Goal: Task Accomplishment & Management: Use online tool/utility

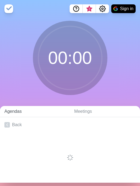
click at [13, 114] on link "Agendas" at bounding box center [35, 111] width 70 height 11
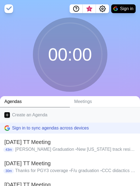
click at [23, 118] on link "Create an Agenda" at bounding box center [70, 115] width 140 height 15
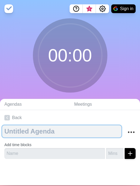
click at [32, 129] on textarea at bounding box center [61, 132] width 119 height 12
click at [28, 132] on textarea at bounding box center [61, 132] width 119 height 12
click at [50, 132] on textarea at bounding box center [61, 132] width 119 height 12
click at [5, 131] on textarea "Meeting 9/8" at bounding box center [61, 132] width 119 height 12
type textarea "TT Meeting 9/8"
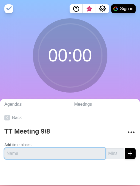
click at [23, 154] on input "text" at bounding box center [54, 153] width 100 height 11
type input "Behz proposal"
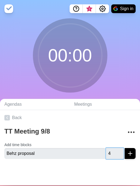
type input "4"
click at [124, 148] on button "submit" at bounding box center [129, 153] width 11 height 11
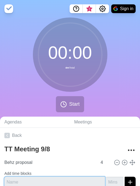
scroll to position [28, 0]
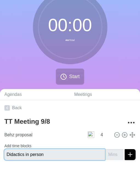
type input "Didactics in person"
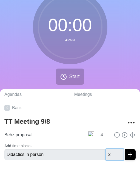
type input "2"
click at [124, 149] on button "submit" at bounding box center [129, 154] width 11 height 11
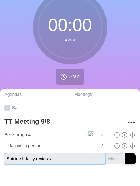
type input "Suicide fatality reviews"
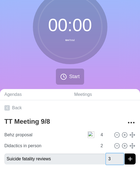
type input "3"
click at [124, 154] on button "submit" at bounding box center [129, 159] width 11 height 11
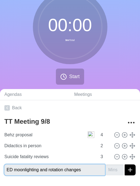
type input "ED moonlighting and rotation changes"
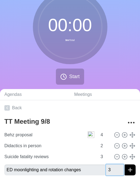
type input "3"
click at [124, 165] on button "submit" at bounding box center [129, 170] width 11 height 11
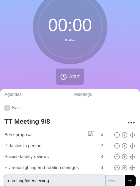
click at [8, 181] on input "recruiting/interviewing" at bounding box center [54, 181] width 100 height 11
type input "Recruiting/interviewing"
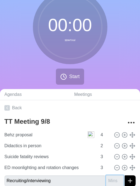
click at [111, 180] on input "number" at bounding box center [115, 181] width 18 height 11
type input "20"
click at [124, 176] on button "submit" at bounding box center [129, 181] width 11 height 11
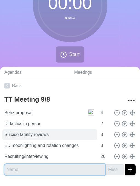
scroll to position [50, 0]
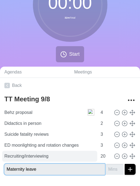
type input "Maternity leave"
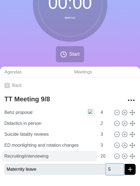
type input "5"
click at [124, 164] on button "submit" at bounding box center [129, 169] width 11 height 11
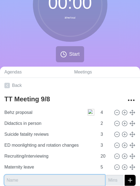
click at [56, 182] on input "text" at bounding box center [54, 180] width 100 height 11
click at [47, 182] on input "text" at bounding box center [54, 180] width 100 height 11
type input "ED/CL moonlighting"
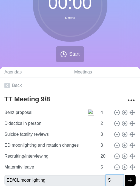
type input "5"
click at [124, 175] on button "submit" at bounding box center [129, 180] width 11 height 11
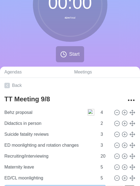
scroll to position [57, 0]
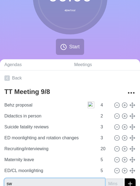
type input "s"
type input "Swing shift feedback/next PGY2 checkin"
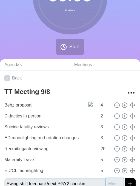
scroll to position [60, 0]
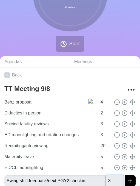
type input "3"
click at [124, 176] on button "submit" at bounding box center [129, 181] width 11 height 11
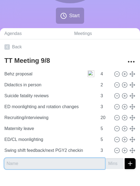
scroll to position [98, 0]
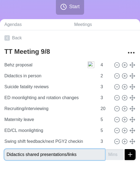
type input "Didactics shared presentations/links"
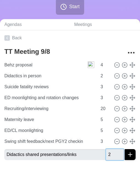
type input "2"
click at [124, 149] on button "submit" at bounding box center [129, 154] width 11 height 11
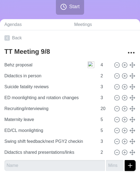
click at [48, 182] on div at bounding box center [70, 187] width 140 height 22
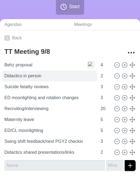
scroll to position [0, 0]
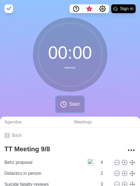
click at [70, 111] on button "Start" at bounding box center [70, 104] width 28 height 16
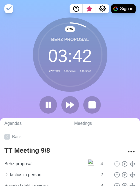
click at [132, 65] on div "8 % Behz proposal 03 : 42 47m Total 18s Active 18s Since" at bounding box center [70, 68] width 140 height 101
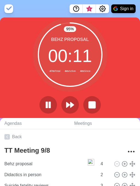
click at [128, 91] on div "95 % Behz proposal 00 : 11 47m Total 4m Active 4m Since" at bounding box center [70, 68] width 140 height 101
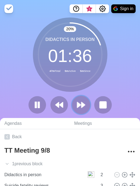
click at [81, 108] on icon at bounding box center [80, 104] width 9 height 9
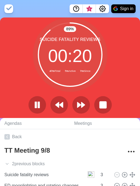
click at [123, 70] on div "89 % Suicide fatality reviews 00 : 20 47m Total 7m Active 7m Since" at bounding box center [70, 68] width 140 height 101
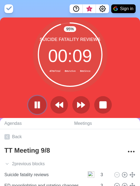
click at [38, 104] on rect at bounding box center [39, 105] width 2 height 6
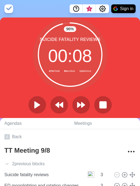
click at [131, 51] on div "96 % Suicide fatality reviews 00 : 08 47m Total 8m Active 11m Since" at bounding box center [70, 68] width 140 height 101
click at [78, 105] on polygon at bounding box center [79, 104] width 4 height 5
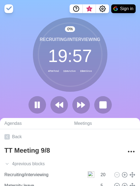
click at [27, 95] on div "0 % Recruiting/interviewing 19 : 57 47m Total 11m Active 15m Since" at bounding box center [70, 68] width 140 height 101
click at [35, 102] on rect at bounding box center [36, 105] width 2 height 6
click at [36, 104] on polygon at bounding box center [36, 105] width 5 height 7
click at [36, 104] on rect at bounding box center [35, 105] width 1 height 6
click at [119, 53] on div "0 % Recruiting/interviewing 19 : 56 47m Total 11m Active 23m Since" at bounding box center [70, 68] width 140 height 101
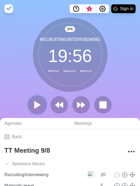
click at [36, 111] on button at bounding box center [37, 105] width 18 height 18
click at [34, 106] on icon at bounding box center [37, 104] width 9 height 9
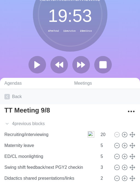
scroll to position [40, 0]
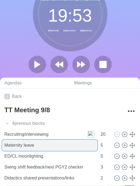
click at [57, 144] on input "Maternity leave" at bounding box center [49, 145] width 95 height 11
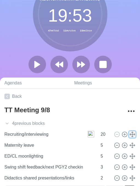
click at [132, 132] on polyline at bounding box center [132, 132] width 2 height 1
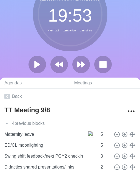
type input "ED/CL moonlighting"
type input "Swing shift feedback/next PGY2 checkin"
type input "3"
type input "Didactics shared presentations/links"
type input "2"
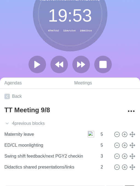
type input "Recruiting/interviewing"
type input "20"
type input "Maternity leave"
type input "5"
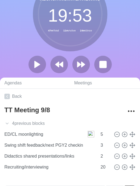
scroll to position [33, 0]
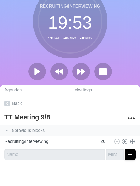
click at [16, 130] on div "8 previous block s" at bounding box center [70, 130] width 140 height 11
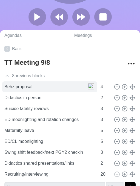
scroll to position [91, 0]
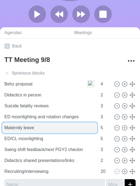
click at [57, 126] on input "Maternity leave" at bounding box center [49, 128] width 95 height 11
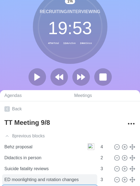
scroll to position [0, 0]
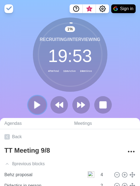
click at [38, 107] on icon at bounding box center [37, 104] width 9 height 9
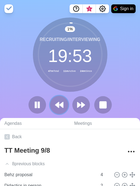
click at [61, 103] on icon at bounding box center [58, 104] width 9 height 9
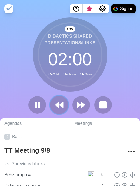
click at [61, 103] on icon at bounding box center [58, 104] width 9 height 9
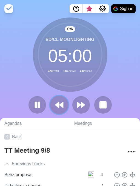
click at [61, 103] on icon at bounding box center [58, 104] width 9 height 9
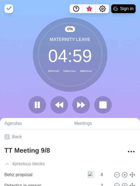
click at [109, 78] on div "0 % Maternity leave 04 : 59 47m Total 11m Active 24m Since" at bounding box center [70, 68] width 140 height 101
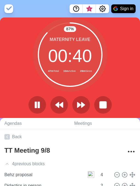
click at [109, 78] on div "87 % Maternity leave 00 : 40 47m Total 15m Active 28m Since" at bounding box center [70, 68] width 140 height 101
click at [116, 77] on div "91 % Maternity leave 00 : 27 47m Total 15m Active 28m Since" at bounding box center [70, 68] width 140 height 101
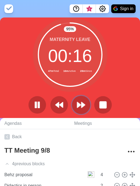
click at [82, 110] on button at bounding box center [81, 105] width 18 height 18
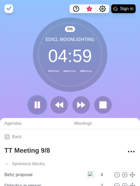
click at [33, 97] on button at bounding box center [37, 105] width 18 height 18
click at [124, 66] on div "0 % ED/CL moonlighting 04 : 59 47m Total 16m Active 29m Since" at bounding box center [70, 68] width 140 height 101
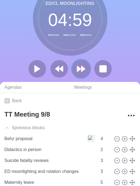
click at [80, 70] on polygon at bounding box center [79, 68] width 4 height 5
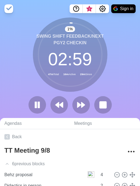
click at [119, 46] on div "1 % Swing shift feedback/next PGY2 checkin 02 : 59 47m Total 16m Active 29m Sin…" at bounding box center [70, 68] width 140 height 101
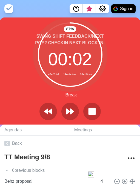
click at [134, 103] on div "87 % Swing shift feedback/next PGY2 checkin Next block in: 00 : 02 47m Total 19…" at bounding box center [70, 71] width 140 height 107
click at [70, 113] on polygon at bounding box center [72, 111] width 4 height 5
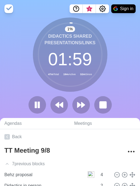
click at [120, 81] on div "1 % Didactics shared presentations/links 01 : 59 47m Total 19m Active 32m Since" at bounding box center [70, 68] width 140 height 101
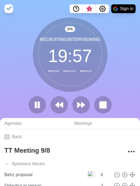
click at [117, 97] on div "0 % Recruiting/interviewing 19 : 57 47m Total 21m Active 34m Since" at bounding box center [70, 68] width 140 height 101
